Goal: Information Seeking & Learning: Learn about a topic

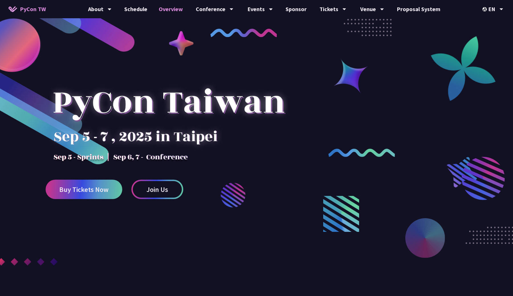
click at [169, 12] on link "Overview" at bounding box center [171, 9] width 36 height 18
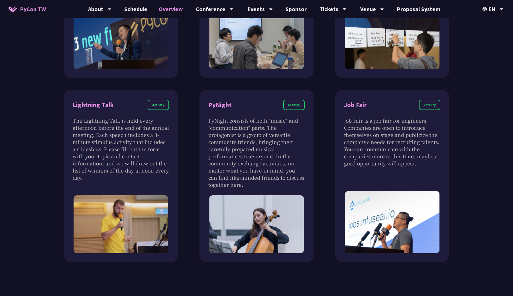
scroll to position [518, 0]
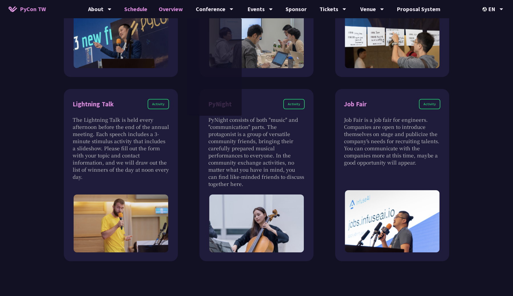
click at [140, 16] on link "Schedule" at bounding box center [135, 9] width 34 height 18
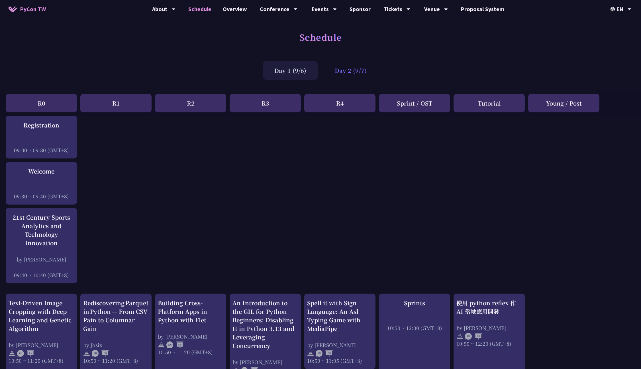
click at [352, 75] on div "Day 2 (9/7)" at bounding box center [350, 70] width 55 height 19
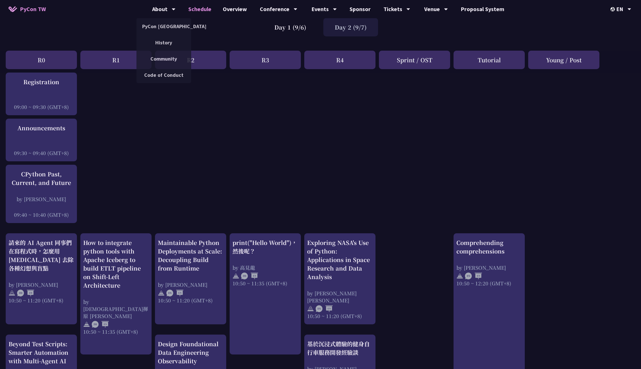
scroll to position [46, 0]
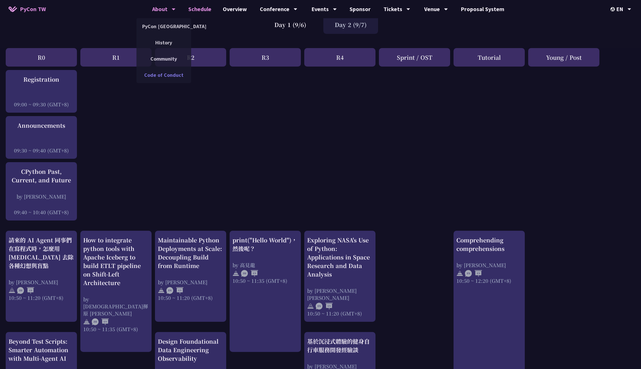
click at [176, 78] on link "Code of Conduct" at bounding box center [163, 74] width 55 height 13
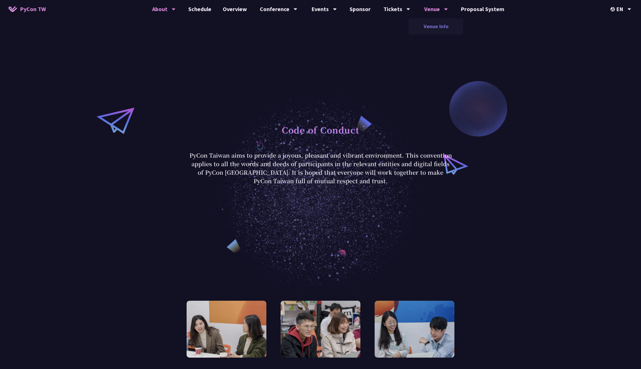
click at [440, 31] on link "Venue Info" at bounding box center [435, 26] width 55 height 13
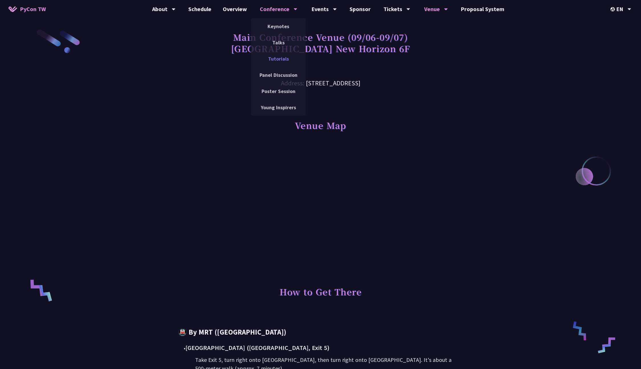
click at [279, 58] on link "Tutorials" at bounding box center [278, 58] width 55 height 13
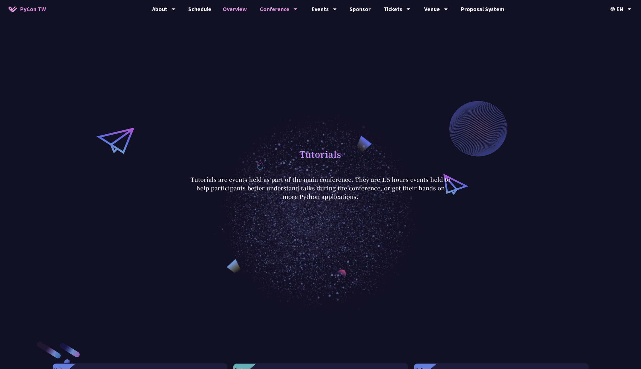
click at [234, 11] on link "Overview" at bounding box center [235, 9] width 36 height 18
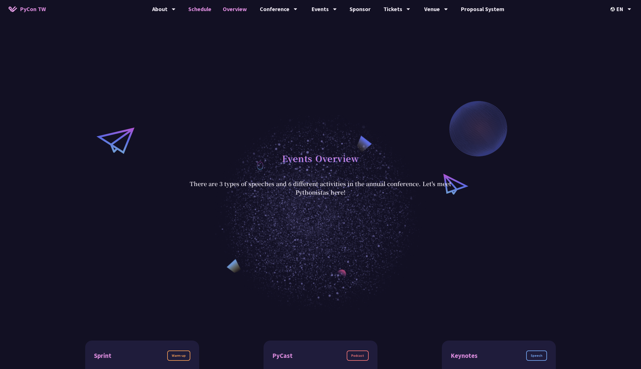
click at [204, 13] on link "Schedule" at bounding box center [200, 9] width 34 height 18
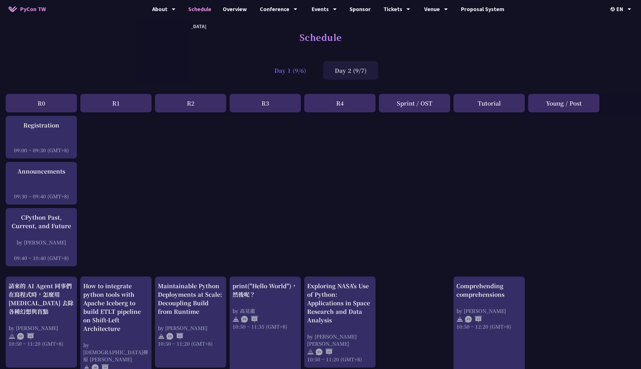
click at [295, 73] on div "Day 1 (9/6)" at bounding box center [290, 70] width 55 height 19
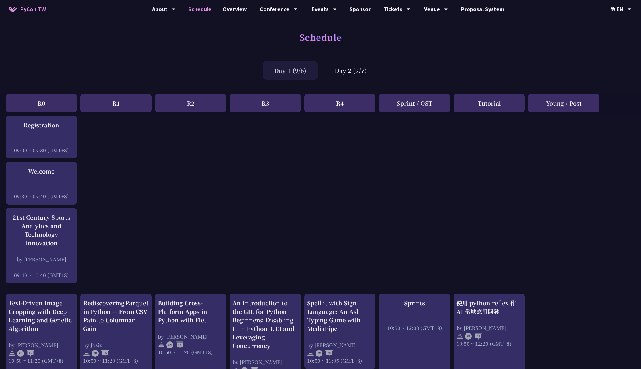
click at [308, 72] on div "Day 1 (9/6)" at bounding box center [290, 70] width 55 height 19
click at [345, 72] on div "Day 2 (9/7)" at bounding box center [350, 70] width 55 height 19
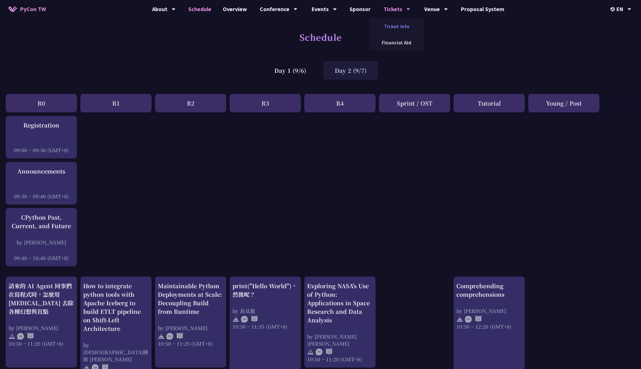
click at [391, 25] on link "Ticket Info" at bounding box center [396, 26] width 55 height 13
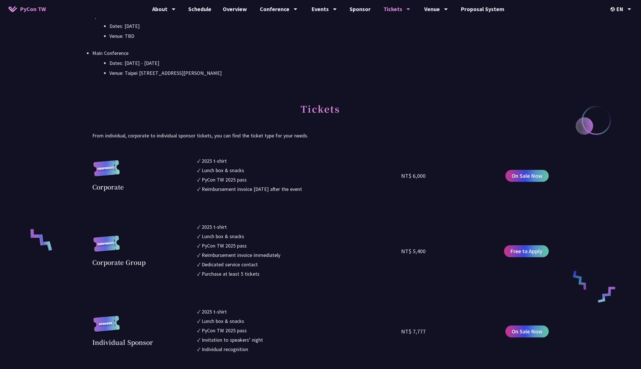
scroll to position [331, 0]
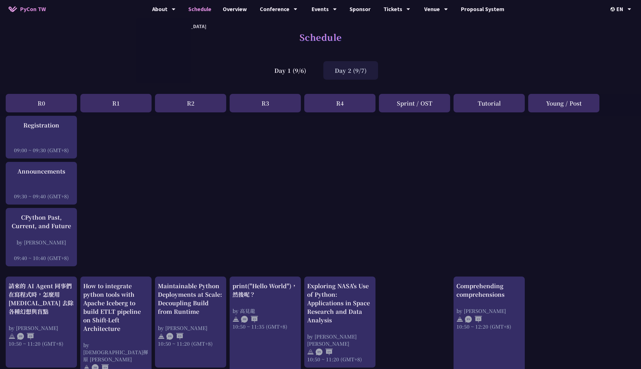
click at [30, 8] on span "PyCon TW" at bounding box center [33, 9] width 26 height 9
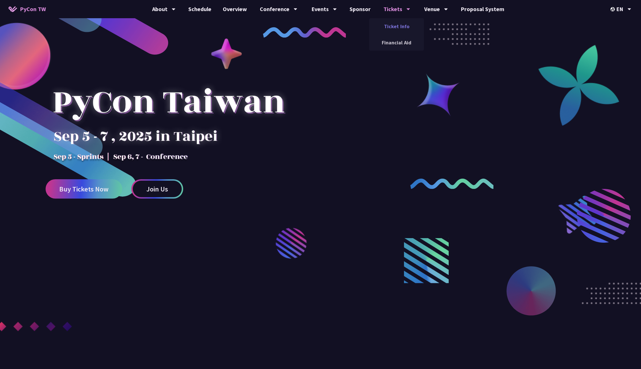
click at [385, 24] on link "Ticket Info" at bounding box center [396, 26] width 55 height 13
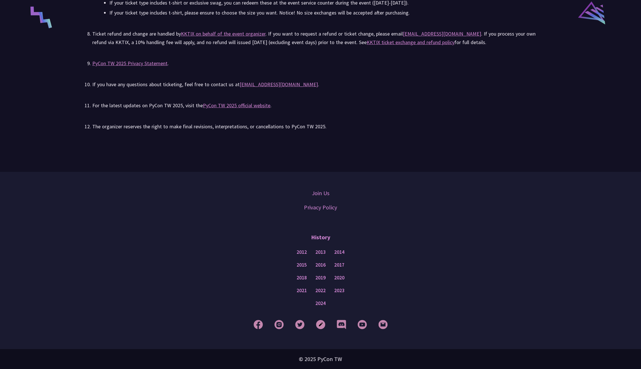
scroll to position [66, 0]
